Goal: Obtain resource: Download file/media

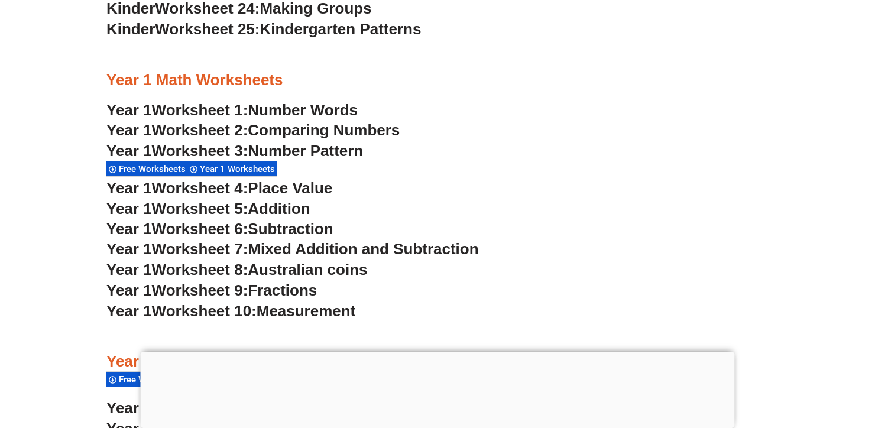
click at [361, 151] on span "Number Pattern" at bounding box center [305, 151] width 115 height 18
click at [298, 205] on span "Addition" at bounding box center [279, 209] width 62 height 18
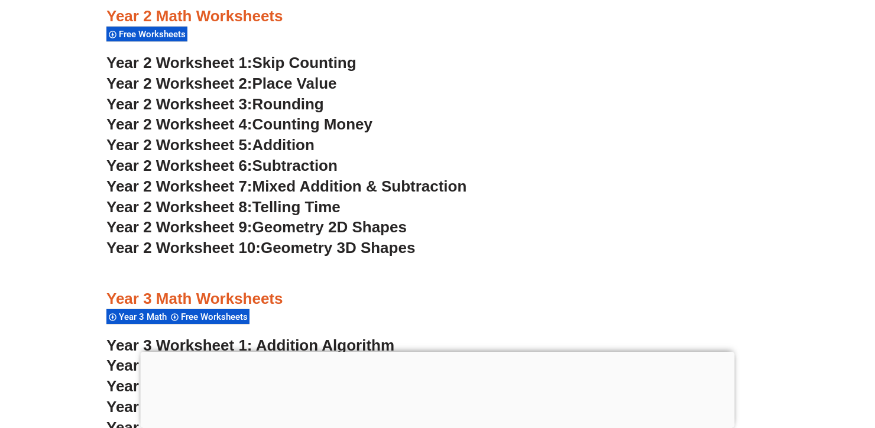
scroll to position [1466, 0]
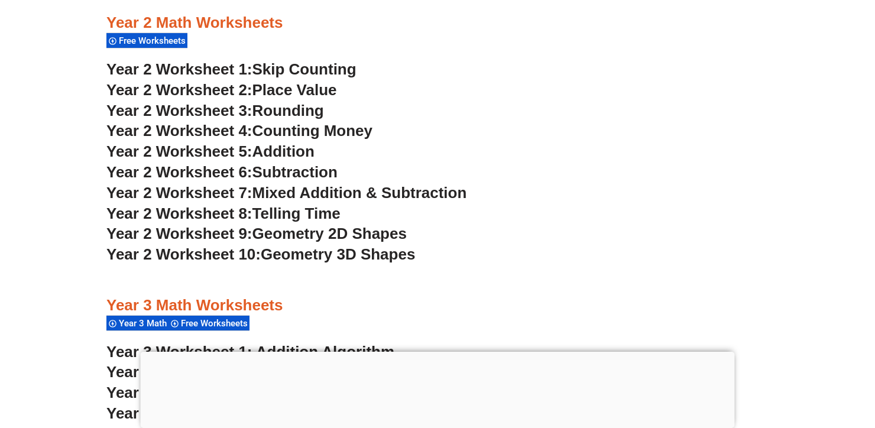
click at [364, 131] on span "Counting Money" at bounding box center [312, 131] width 121 height 18
click at [301, 149] on span "Addition" at bounding box center [283, 151] width 62 height 18
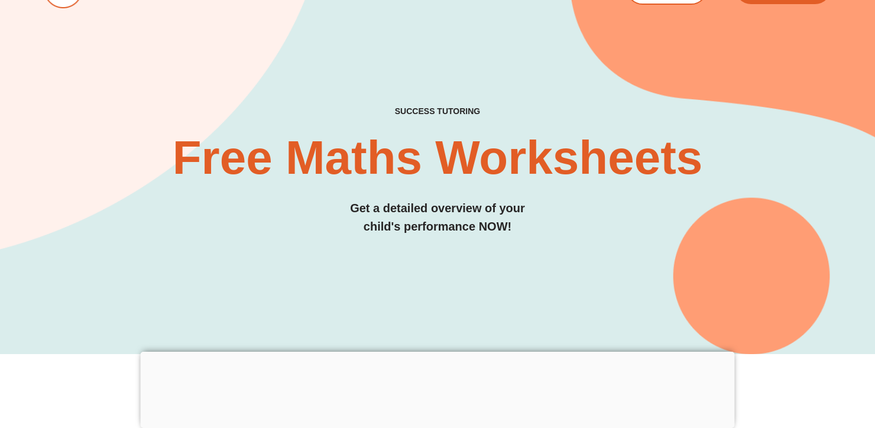
scroll to position [0, 0]
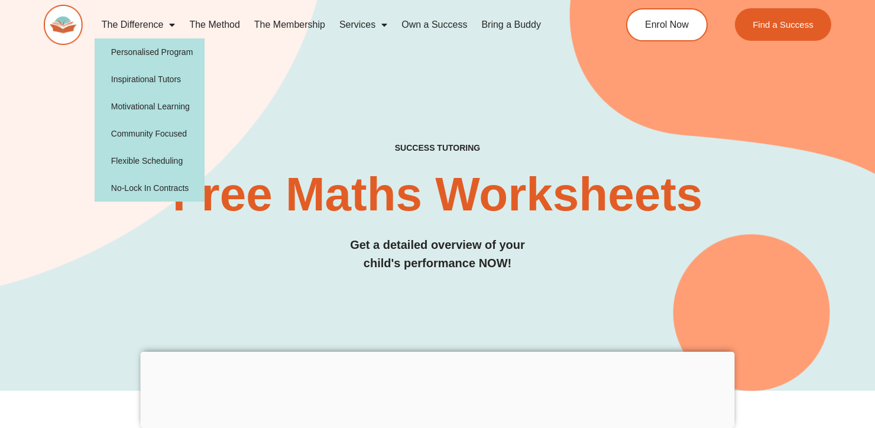
click at [171, 22] on span "Menu" at bounding box center [169, 24] width 12 height 21
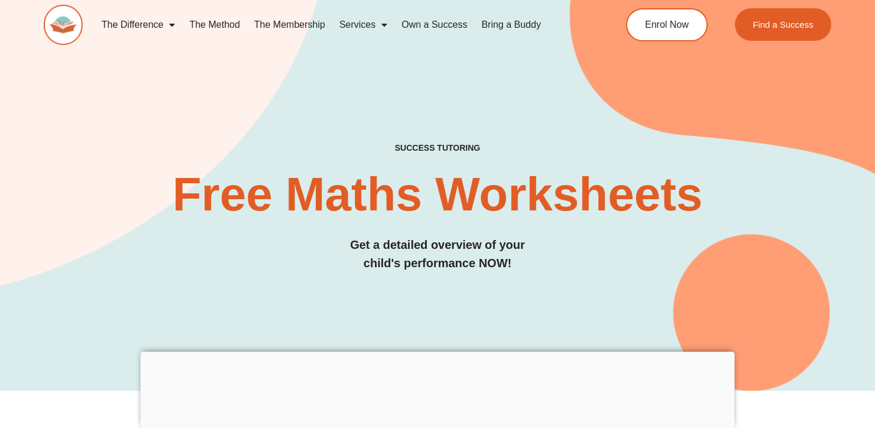
click at [171, 22] on span "Menu" at bounding box center [169, 24] width 12 height 21
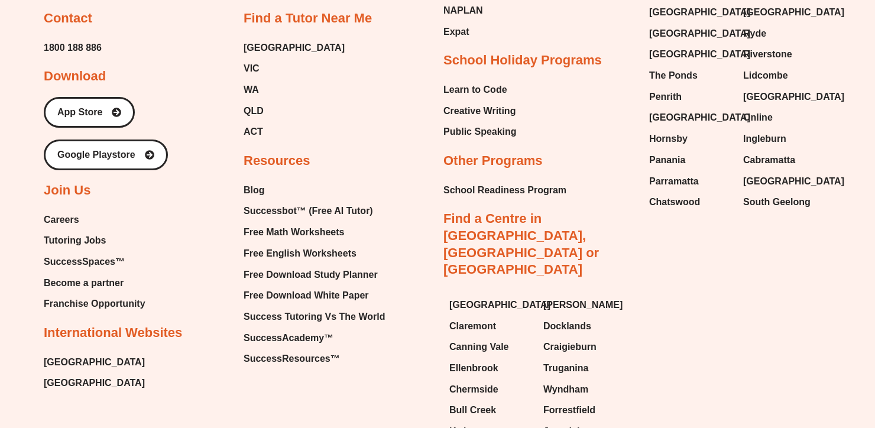
scroll to position [3876, 0]
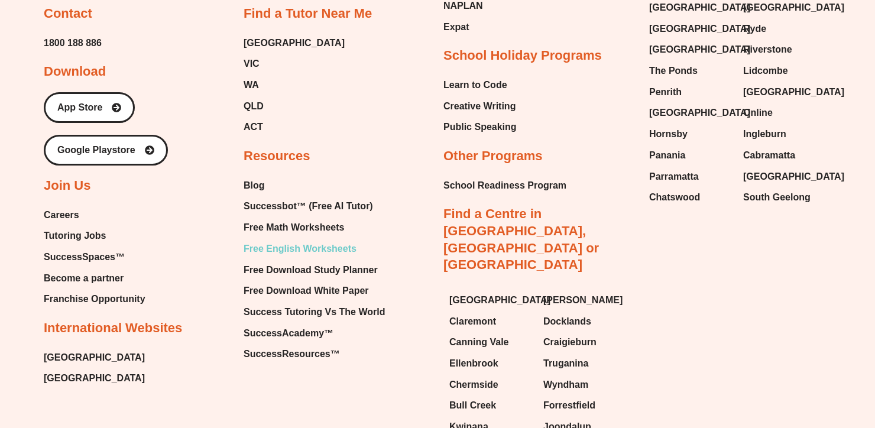
click at [351, 246] on span "Free English Worksheets" at bounding box center [300, 249] width 113 height 18
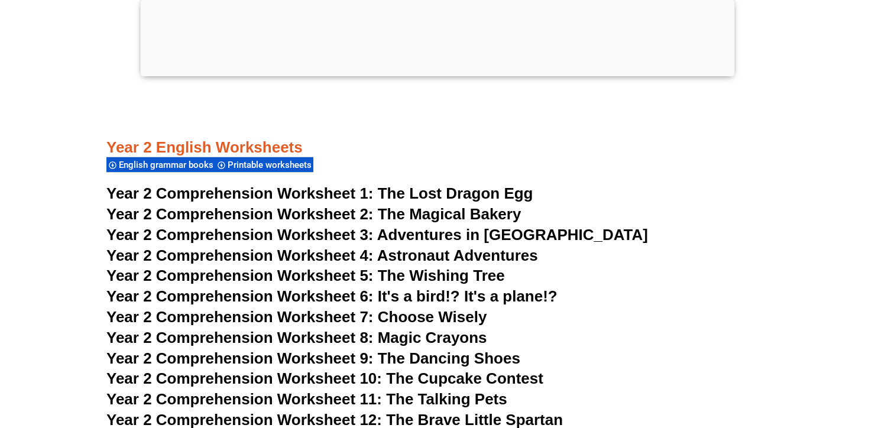
scroll to position [2811, 0]
click at [508, 193] on span "The Lost Dragon Egg" at bounding box center [455, 193] width 155 height 18
